Goal: Task Accomplishment & Management: Use online tool/utility

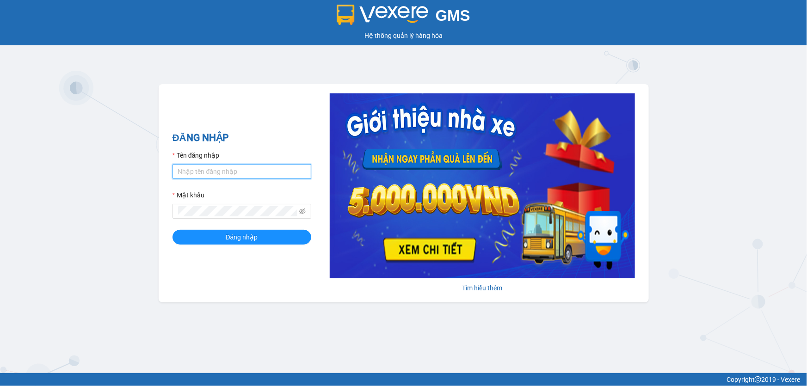
click at [282, 172] on input "Tên đăng nhập" at bounding box center [241, 171] width 139 height 15
type input "thoan1.ct"
click at [172, 230] on button "Đăng nhập" at bounding box center [241, 237] width 139 height 15
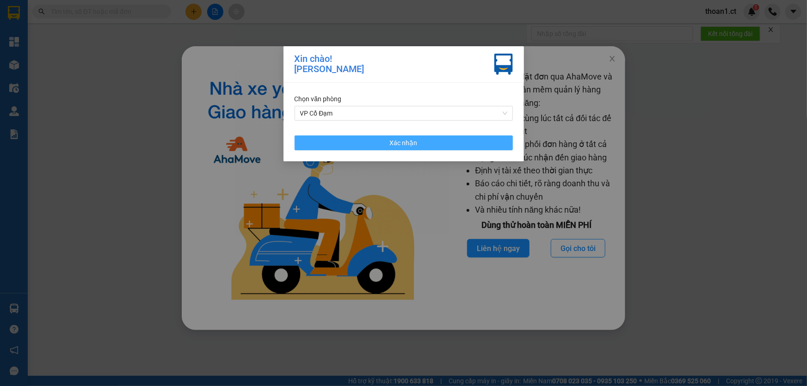
click at [378, 143] on button "Xác nhận" at bounding box center [404, 142] width 218 height 15
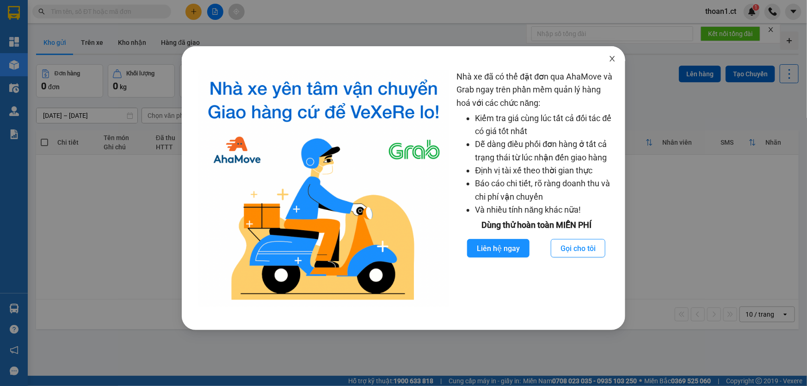
click at [610, 58] on icon "close" at bounding box center [612, 58] width 7 height 7
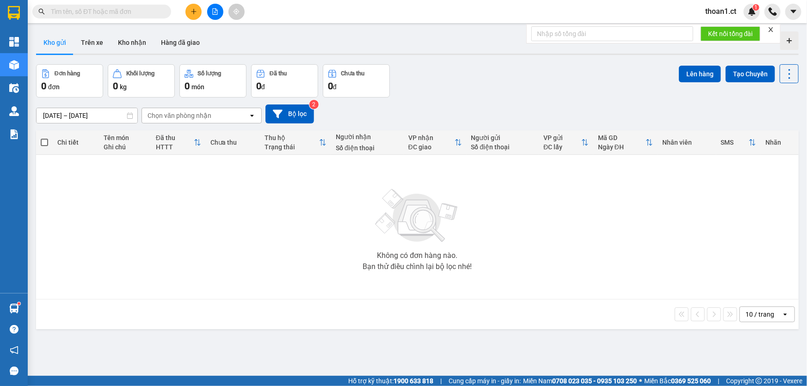
click at [149, 13] on input "text" at bounding box center [105, 11] width 109 height 10
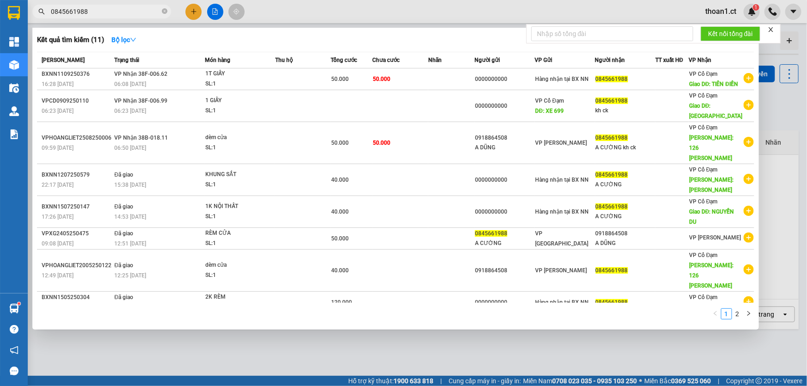
click at [108, 11] on input "0845661988" at bounding box center [105, 11] width 109 height 10
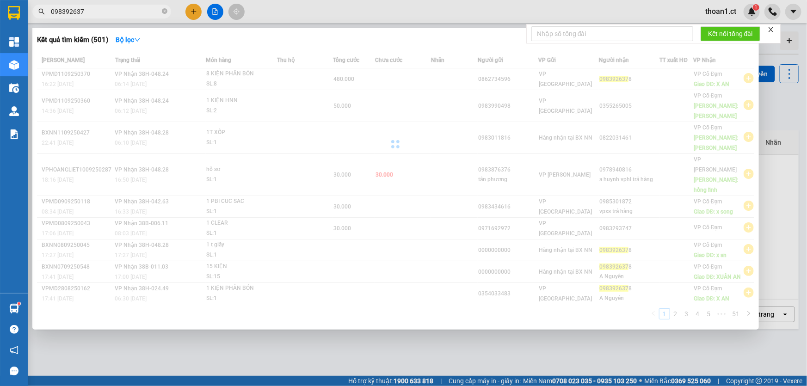
type input "0983926378"
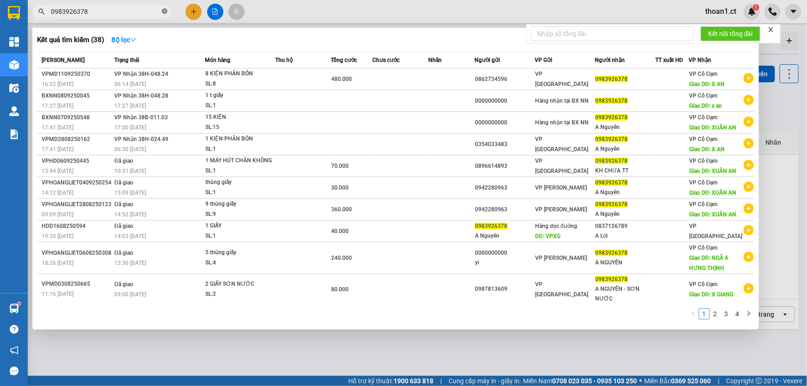
click at [166, 12] on icon "close-circle" at bounding box center [165, 11] width 6 height 6
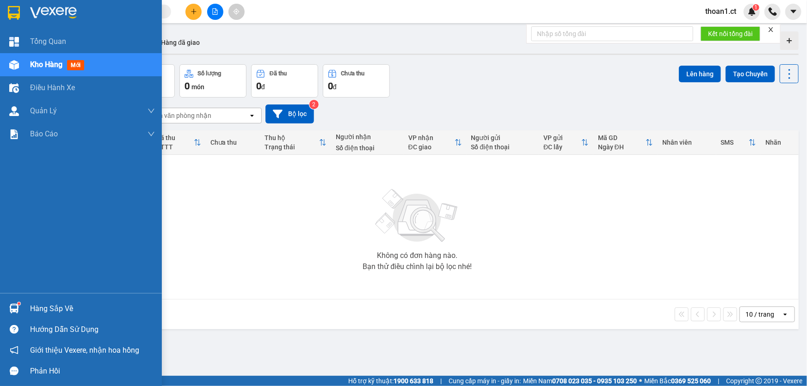
click at [81, 65] on span "mới" at bounding box center [75, 65] width 17 height 10
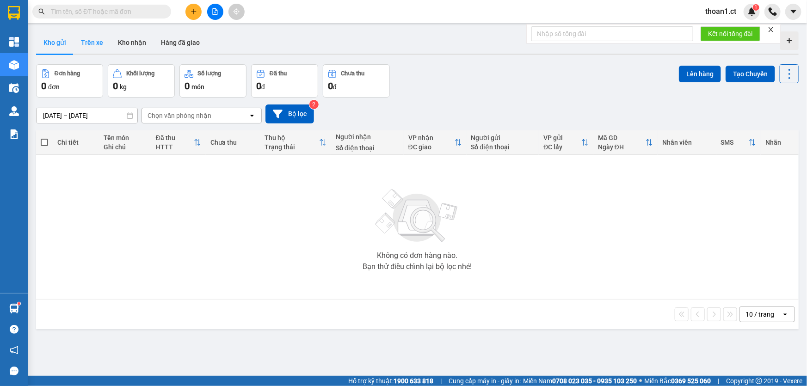
click at [101, 44] on button "Trên xe" at bounding box center [92, 42] width 37 height 22
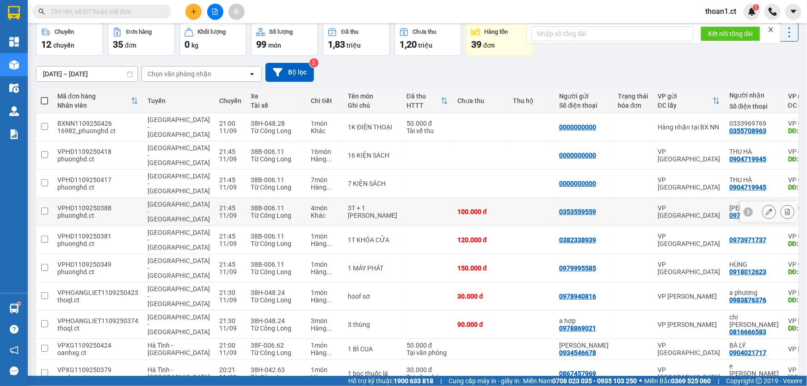
scroll to position [42, 0]
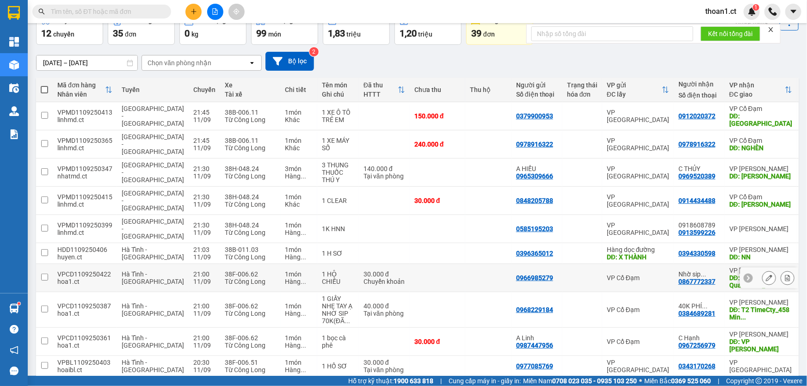
scroll to position [57, 0]
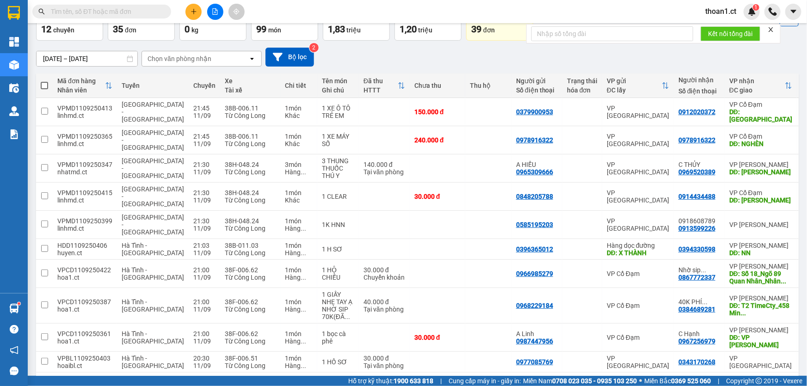
click at [675, 381] on button "3" at bounding box center [682, 388] width 14 height 14
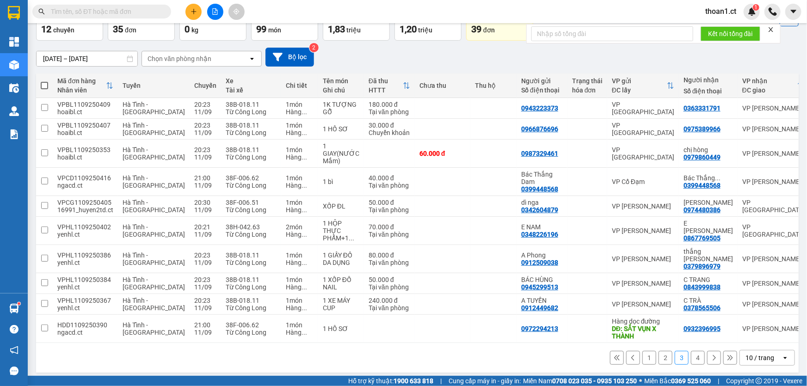
click at [691, 352] on button "4" at bounding box center [698, 358] width 14 height 14
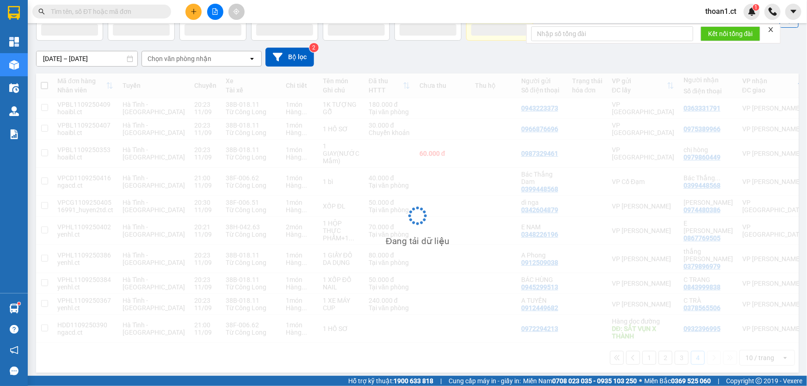
scroll to position [42, 0]
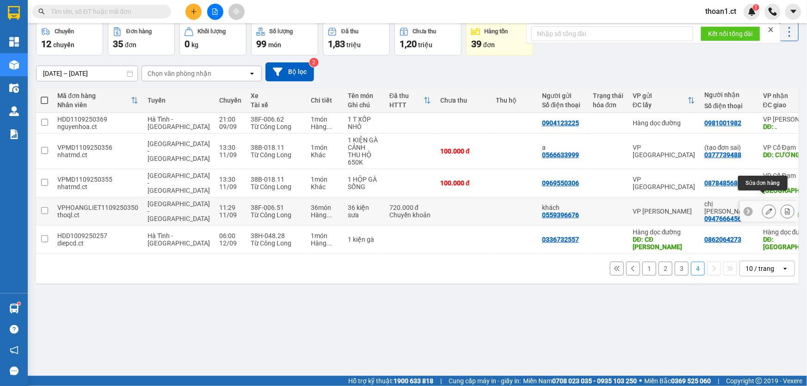
click at [766, 208] on icon at bounding box center [769, 211] width 6 height 6
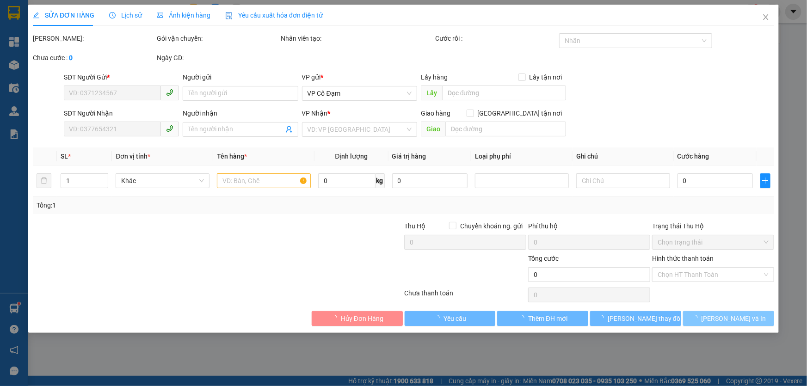
type input "0559396676"
type input "khách"
type input "0947666456"
type input "chị linh"
type input "lộc hà"
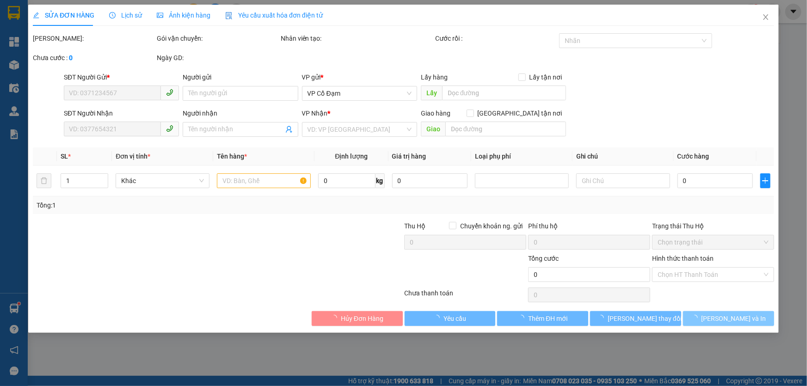
type input "720.000"
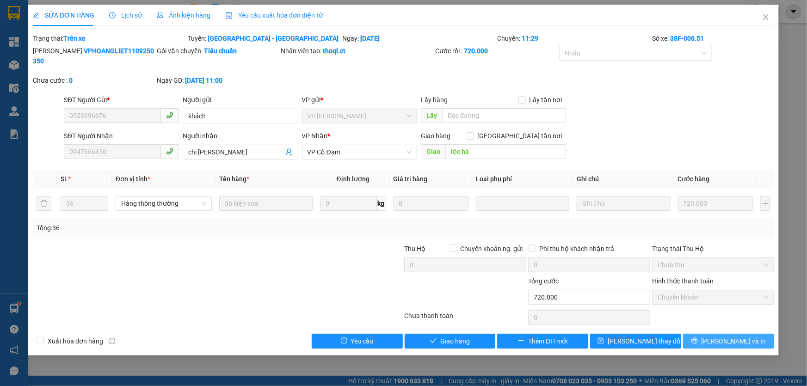
click at [728, 336] on span "Lưu và In" at bounding box center [733, 341] width 65 height 10
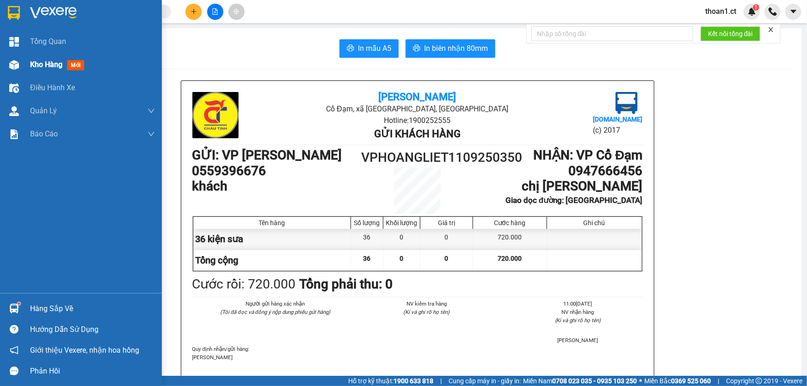
click at [81, 65] on span "mới" at bounding box center [75, 65] width 17 height 10
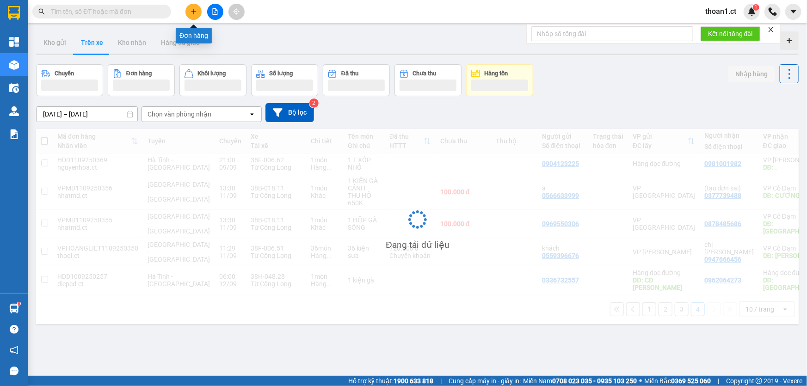
click at [196, 10] on icon "plus" at bounding box center [194, 11] width 6 height 6
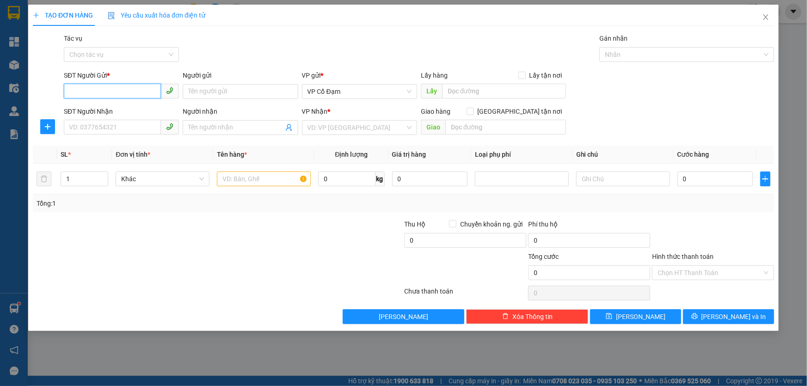
click at [115, 90] on input "SĐT Người Gửi *" at bounding box center [112, 91] width 97 height 15
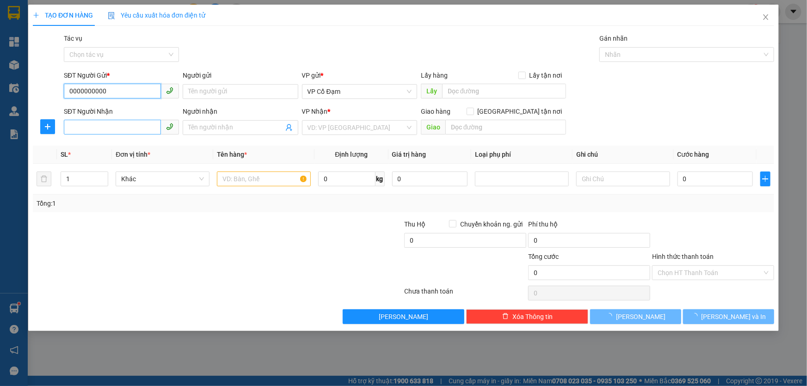
type input "0000000000"
click at [100, 128] on input "SĐT Người Nhận" at bounding box center [112, 127] width 97 height 15
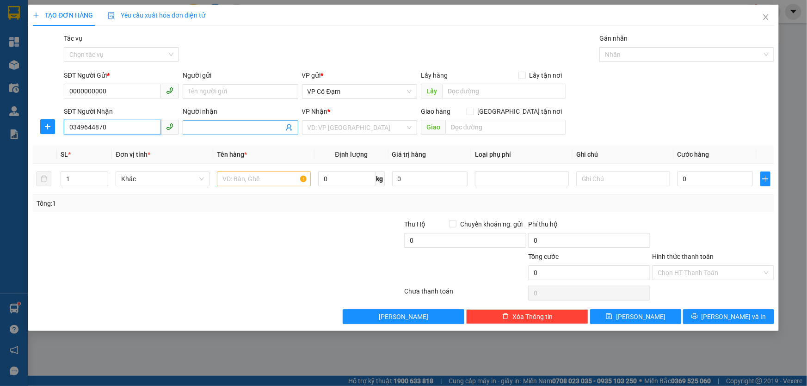
type input "0349644870"
click at [246, 126] on input "Người nhận" at bounding box center [235, 128] width 95 height 10
click at [252, 129] on input "GIF CHI" at bounding box center [235, 128] width 95 height 10
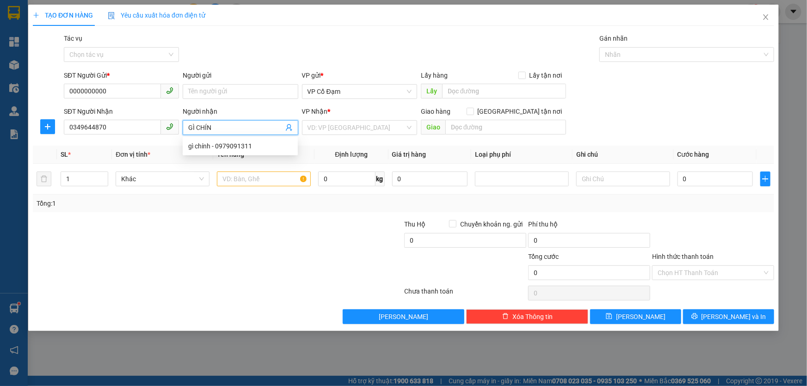
type input "GÌ CHÍN"
drag, startPoint x: 252, startPoint y: 51, endPoint x: 257, endPoint y: 54, distance: 6.0
click at [257, 55] on div "Gói vận chuyển * Tiêu chuẩn Tác vụ Chọn tác vụ Gán nhãn Nhãn" at bounding box center [419, 49] width 714 height 32
click at [345, 128] on input "search" at bounding box center [357, 128] width 98 height 14
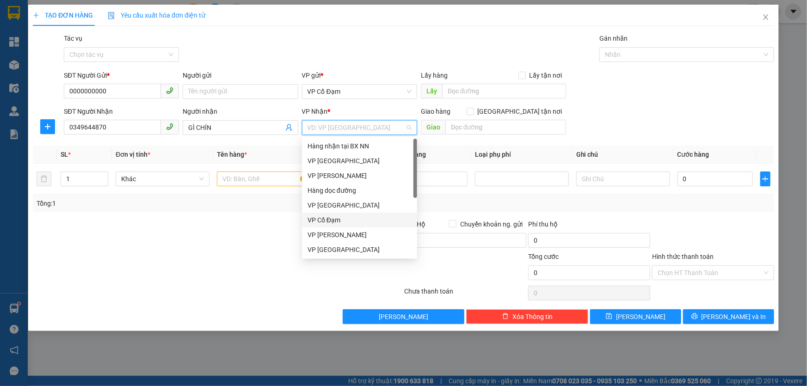
click at [334, 213] on div "VP Cổ Đạm" at bounding box center [359, 220] width 115 height 15
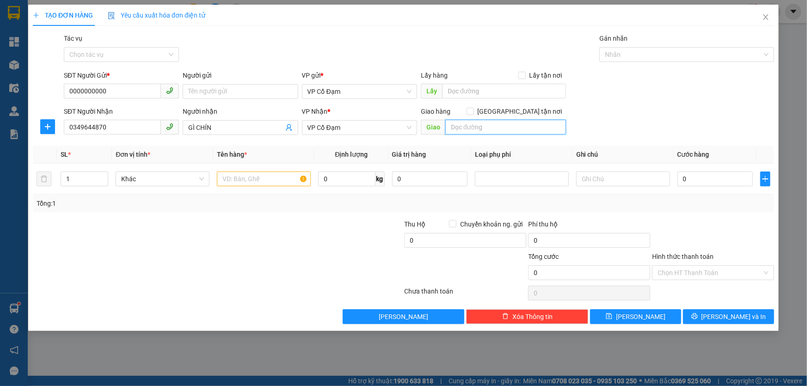
click at [455, 126] on input "text" at bounding box center [505, 127] width 121 height 15
type input "X GIANG"
click at [71, 178] on input "1" at bounding box center [84, 179] width 47 height 14
type input "10"
click at [247, 176] on input "text" at bounding box center [264, 179] width 94 height 15
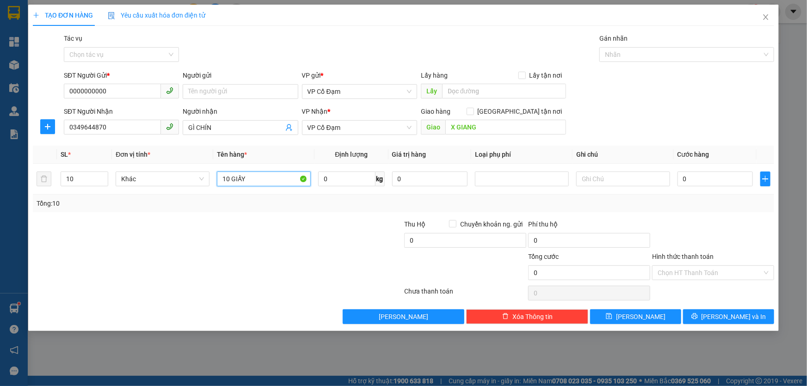
type input "10 GIẤY"
click at [259, 271] on div at bounding box center [156, 268] width 248 height 32
click at [129, 52] on input "Tác vụ" at bounding box center [118, 55] width 98 height 14
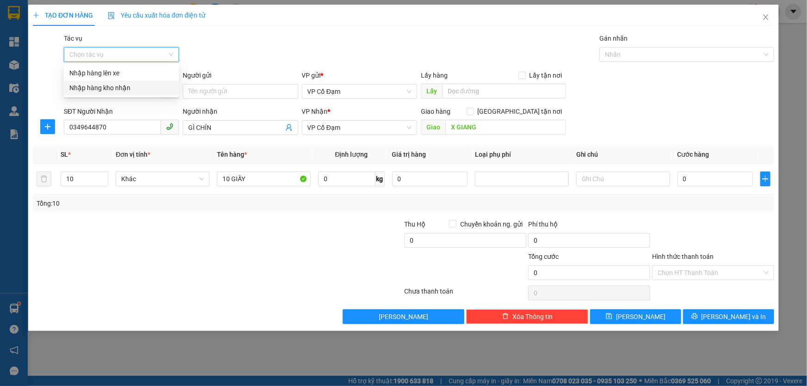
click at [122, 87] on div "Nhập hàng kho nhận" at bounding box center [121, 88] width 104 height 10
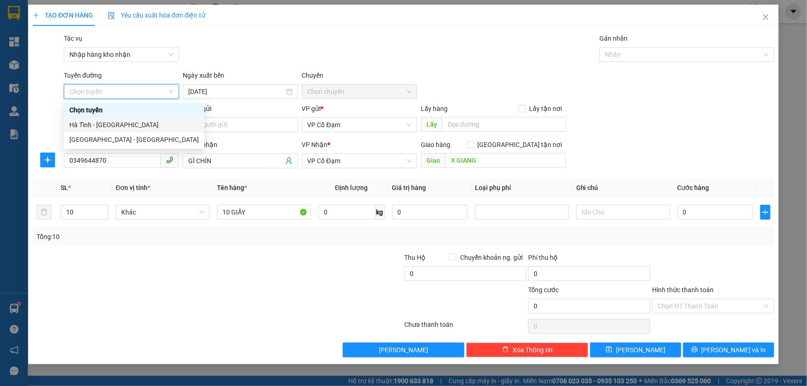
click at [116, 123] on div "Hà Tĩnh - Hà Nội" at bounding box center [133, 125] width 129 height 10
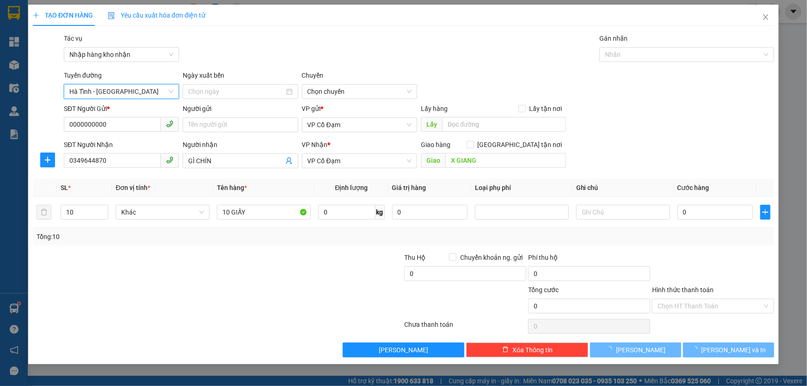
type input "12/09/2025"
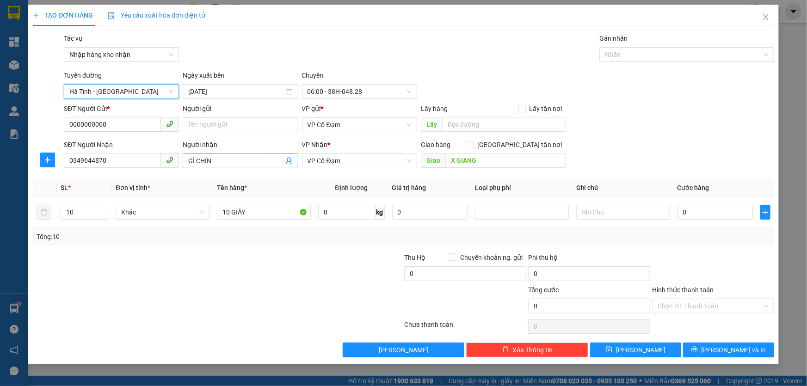
click at [228, 162] on input "GÌ CHÍN" at bounding box center [235, 161] width 95 height 10
click at [243, 159] on input "KO CÓ SDT ĐANG LẤY SÓ CỦA THOAN" at bounding box center [235, 161] width 95 height 10
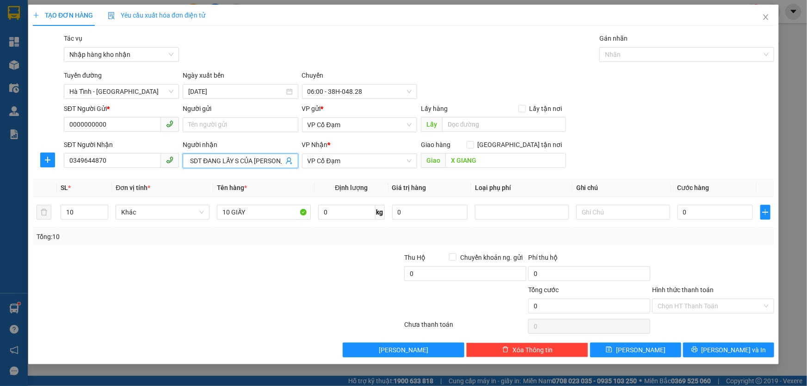
scroll to position [0, 14]
click at [114, 91] on span "Hà Tĩnh - Hà Nội" at bounding box center [121, 92] width 104 height 14
type input "KO CÓ SDT ĐANG LẤY SỐ CỦA THOAN"
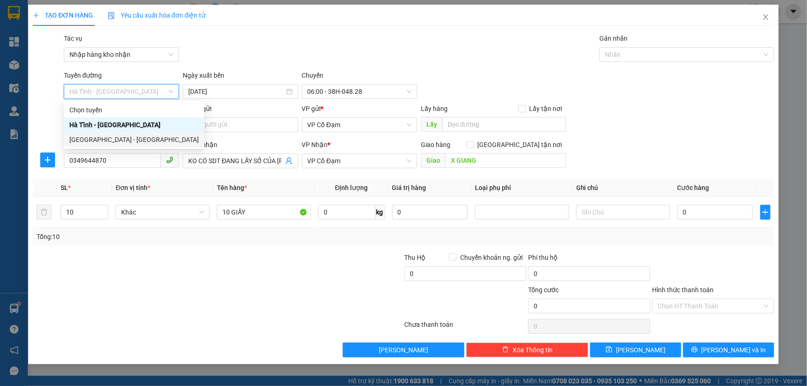
click at [94, 139] on div "Hà Nội - Hà Tĩnh" at bounding box center [133, 140] width 129 height 10
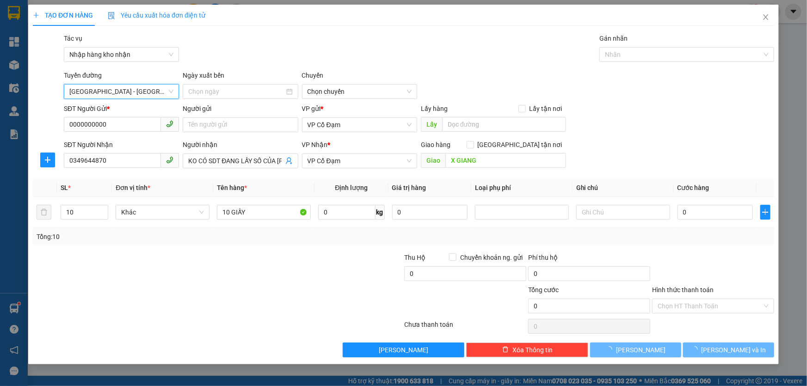
type input "12/09/2025"
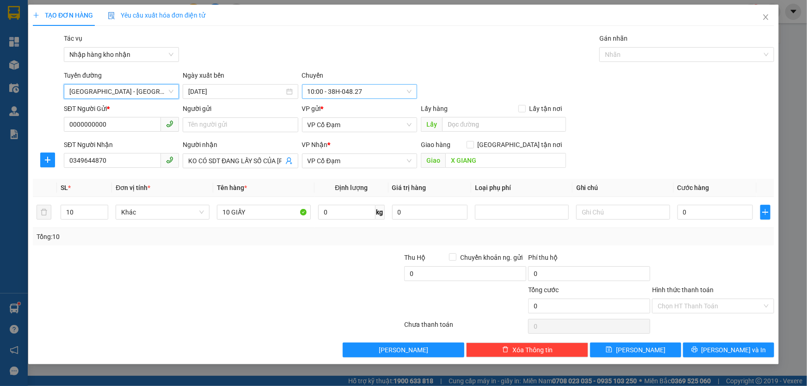
click at [353, 89] on span "10:00 - 38H-048.27" at bounding box center [360, 92] width 104 height 14
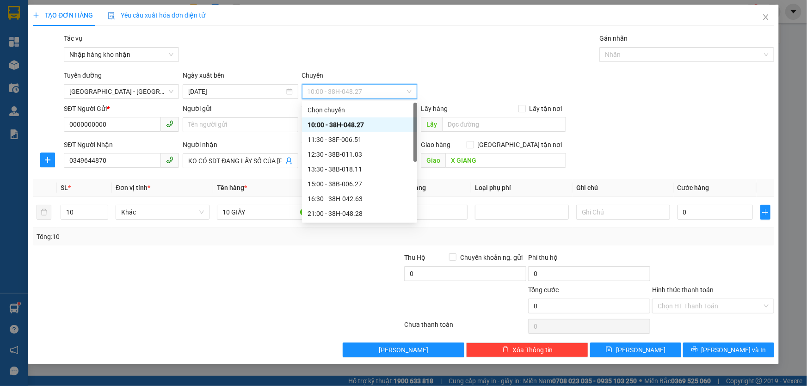
click at [354, 59] on div "Gói vận chuyển * Tiêu chuẩn Tác vụ Nhập hàng kho nhận Gán nhãn Nhãn" at bounding box center [419, 49] width 714 height 32
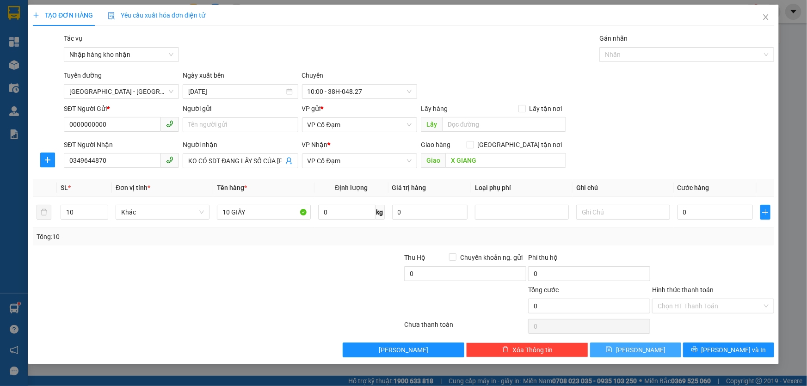
click at [654, 349] on button "Lưu" at bounding box center [635, 350] width 91 height 15
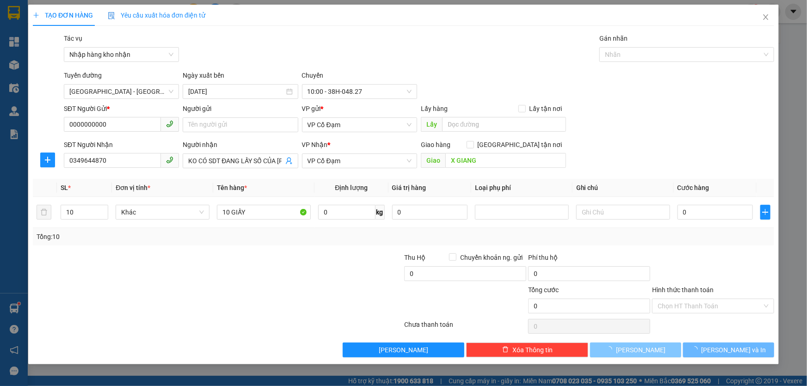
type input "1"
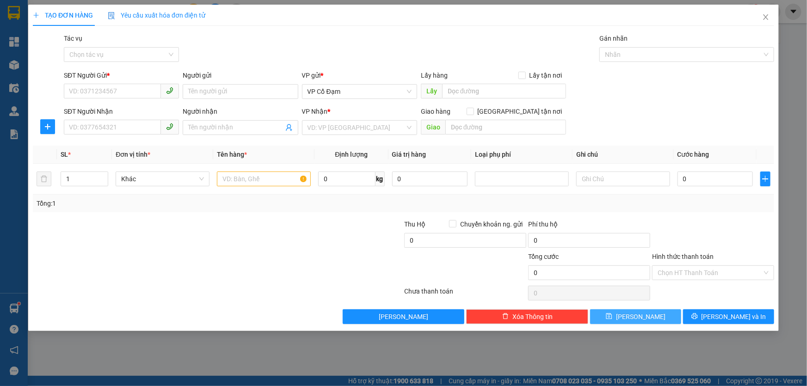
click at [639, 318] on span "Lưu" at bounding box center [640, 317] width 49 height 10
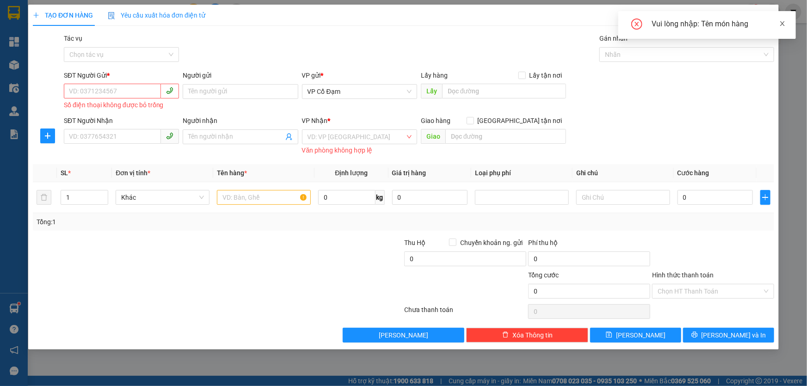
click at [784, 23] on icon "close" at bounding box center [782, 23] width 6 height 6
click at [762, 20] on icon "close" at bounding box center [765, 16] width 7 height 7
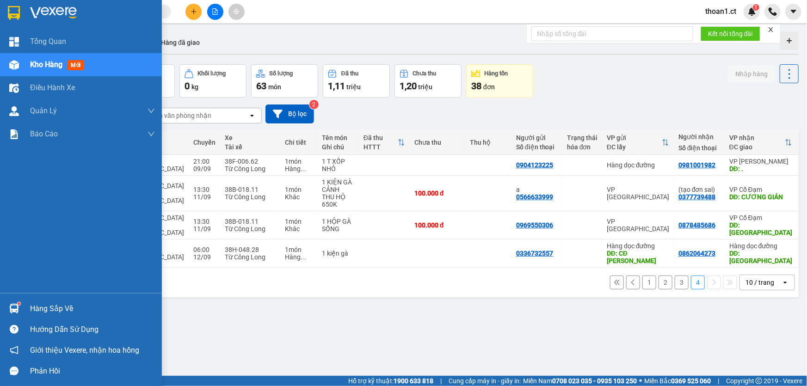
click at [79, 67] on span "mới" at bounding box center [75, 65] width 17 height 10
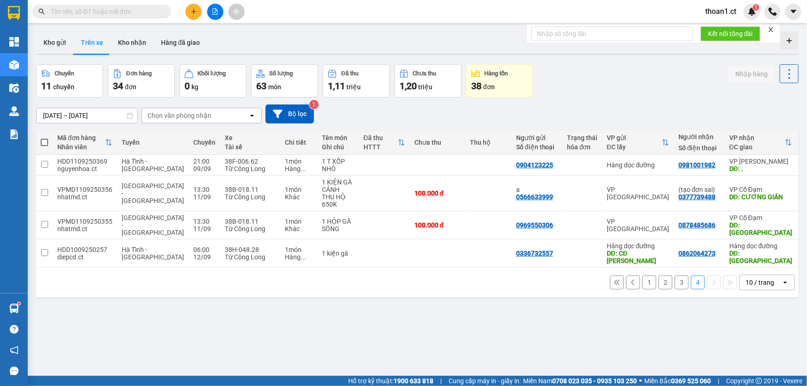
click at [642, 276] on button "1" at bounding box center [649, 283] width 14 height 14
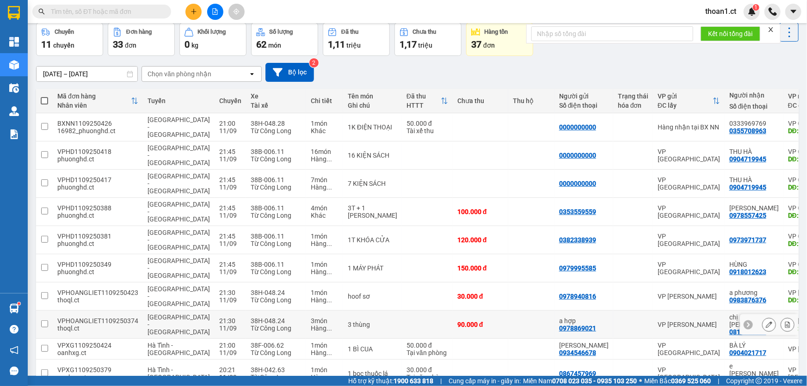
scroll to position [42, 0]
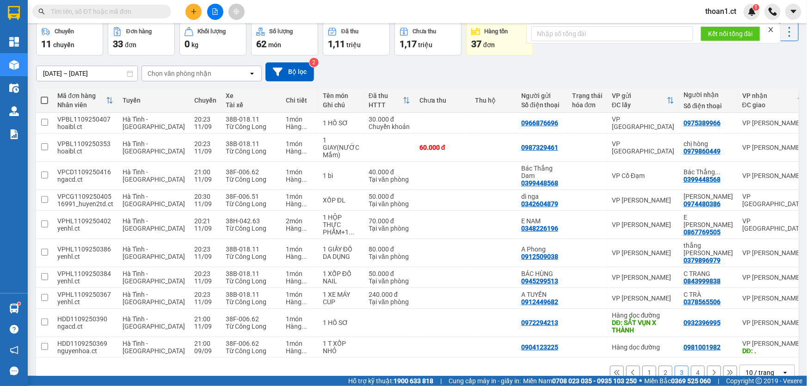
click at [692, 369] on button "4" at bounding box center [698, 373] width 14 height 14
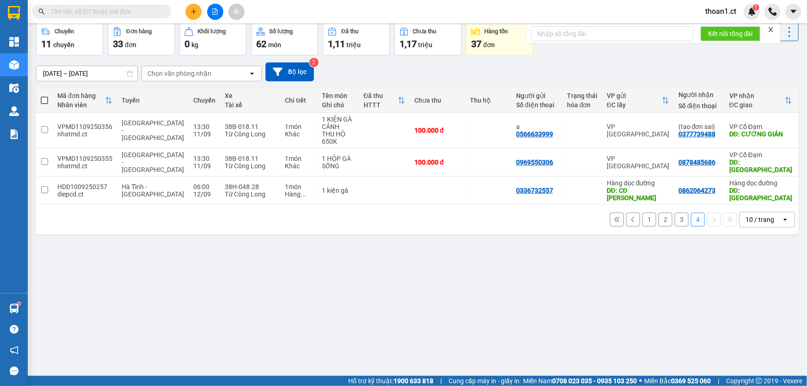
click at [642, 213] on button "1" at bounding box center [649, 220] width 14 height 14
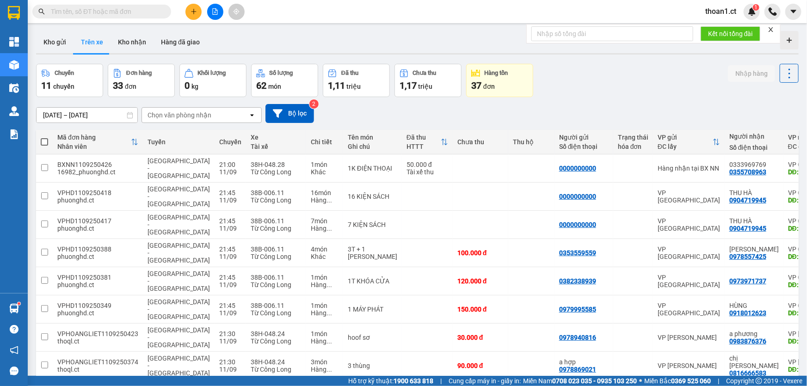
scroll to position [0, 0]
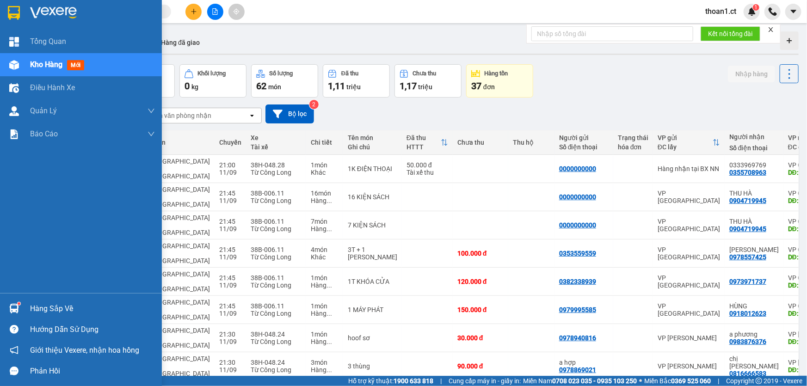
click at [80, 64] on span "mới" at bounding box center [75, 65] width 17 height 10
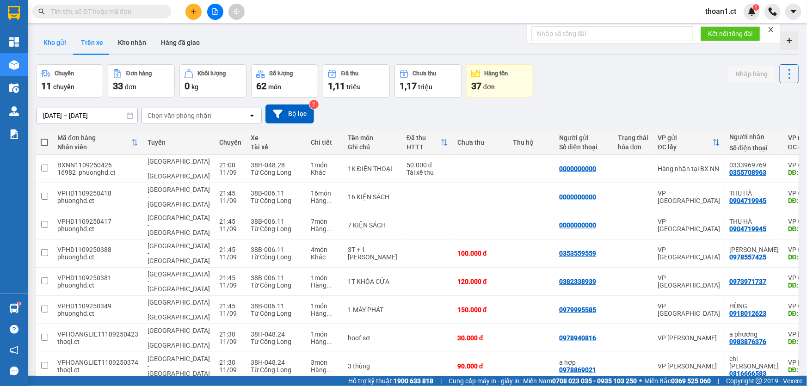
click at [56, 41] on button "Kho gửi" at bounding box center [54, 42] width 37 height 22
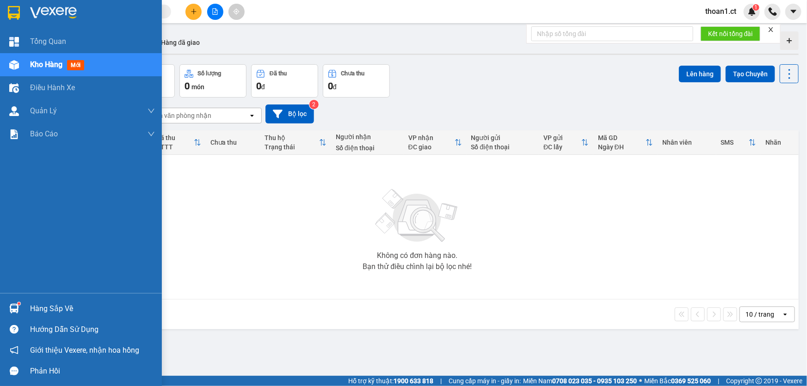
click at [73, 63] on span "mới" at bounding box center [75, 65] width 17 height 10
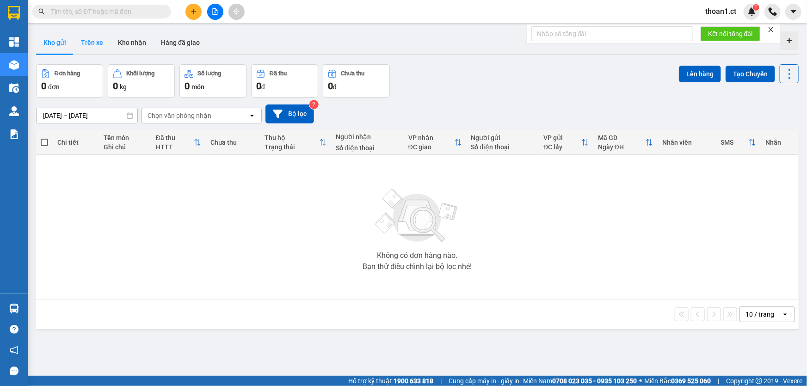
click at [87, 39] on button "Trên xe" at bounding box center [92, 42] width 37 height 22
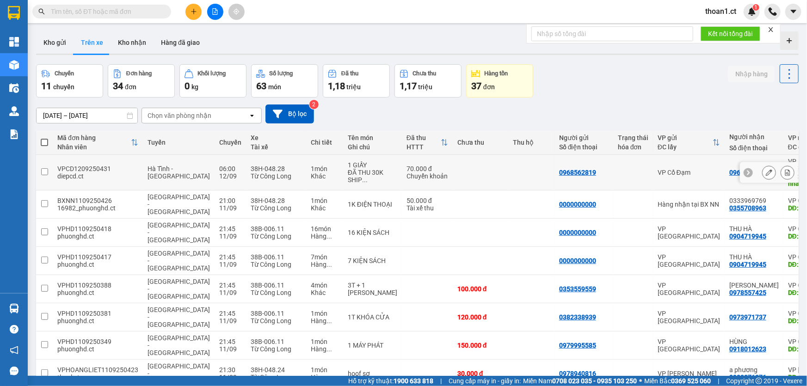
click at [43, 168] on input "checkbox" at bounding box center [44, 171] width 7 height 7
checkbox input "true"
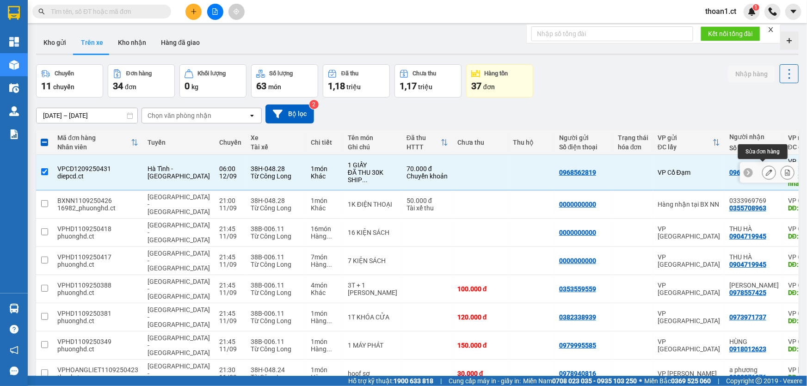
click at [766, 166] on button at bounding box center [769, 173] width 13 height 16
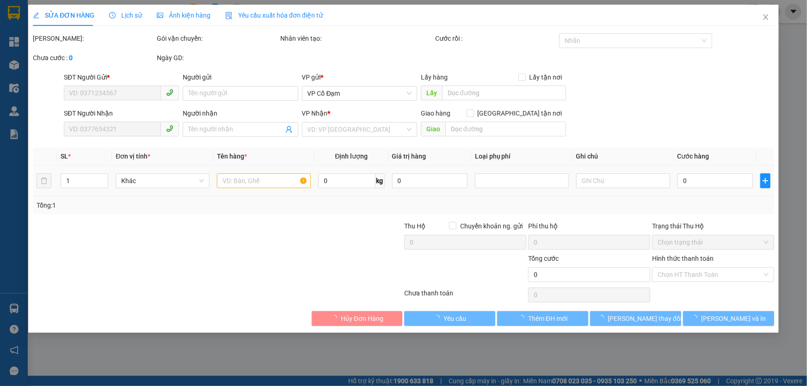
type input "0968562819"
type input "0969312276"
type input "BOOKSHIP: Số nhà 45, Ngõ 44, Trần Thái Tông, Dịch Vọng, Cầu Giấy"
type input "70.000"
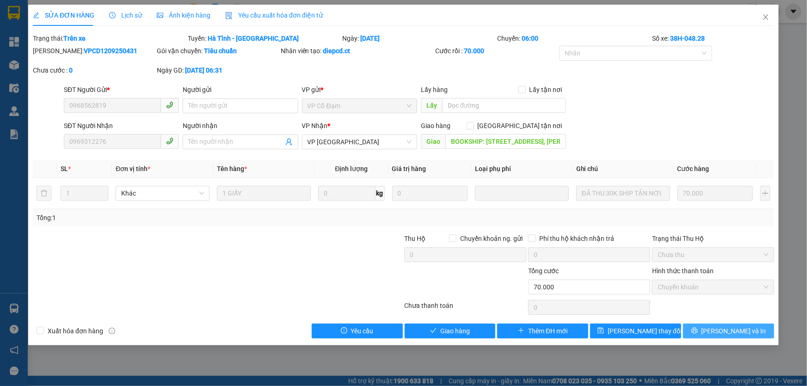
click at [731, 332] on span "Lưu và In" at bounding box center [733, 331] width 65 height 10
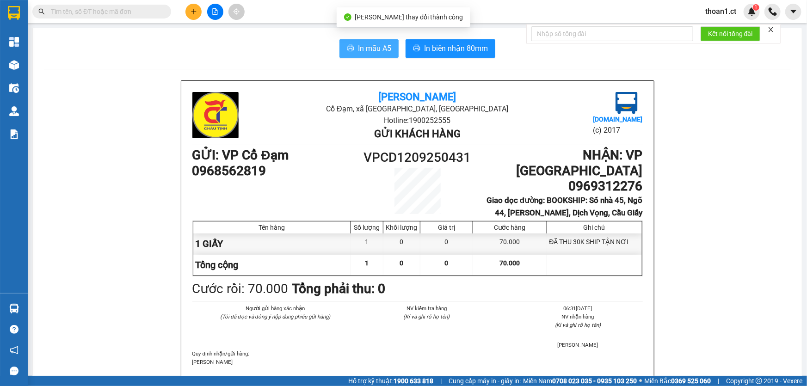
click at [380, 50] on span "In mẫu A5" at bounding box center [374, 49] width 33 height 12
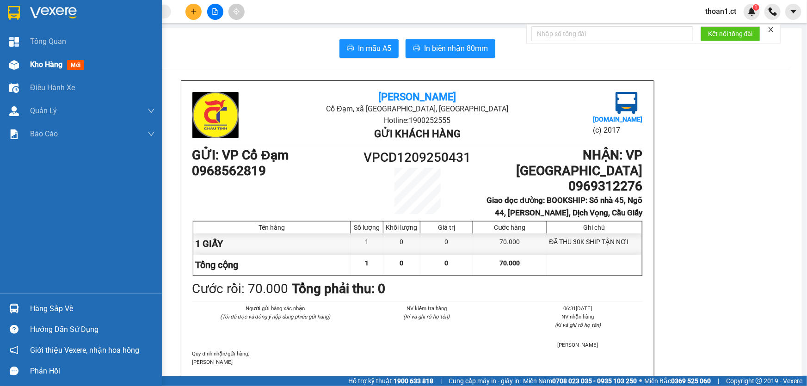
click at [74, 64] on span "mới" at bounding box center [75, 65] width 17 height 10
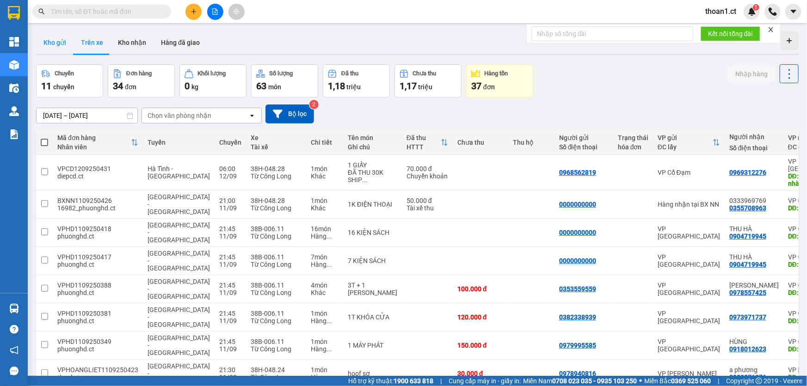
click at [55, 37] on button "Kho gửi" at bounding box center [54, 42] width 37 height 22
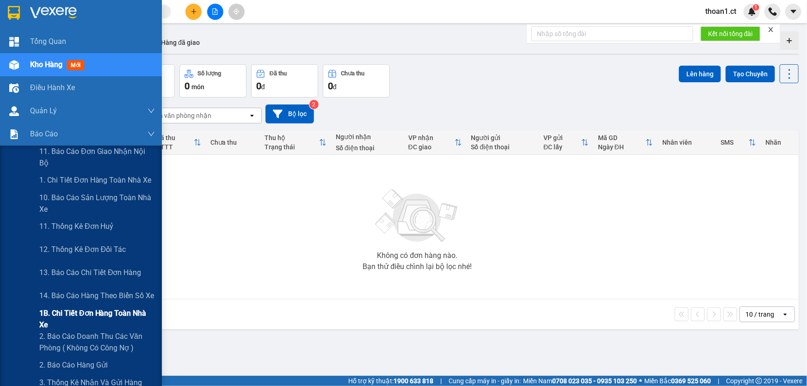
click at [69, 316] on span "1B. Chi tiết đơn hàng toàn nhà xe" at bounding box center [97, 319] width 116 height 23
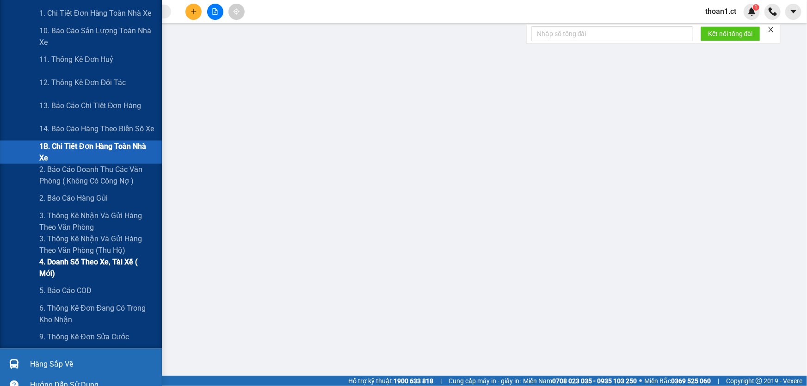
scroll to position [168, 0]
click at [68, 313] on span "6. Thống kê đơn đang có trong kho nhận" at bounding box center [97, 312] width 116 height 23
